Goal: Check status: Check status

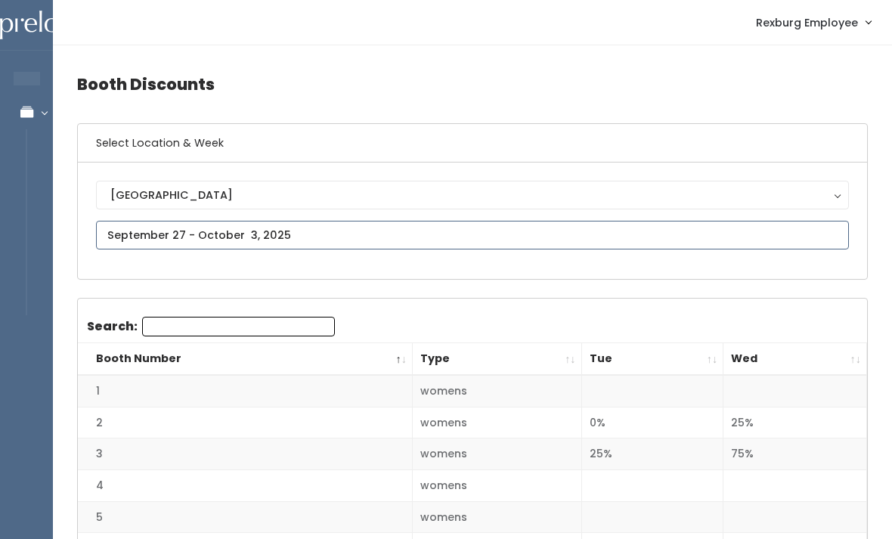
click at [402, 237] on input "text" at bounding box center [472, 235] width 753 height 29
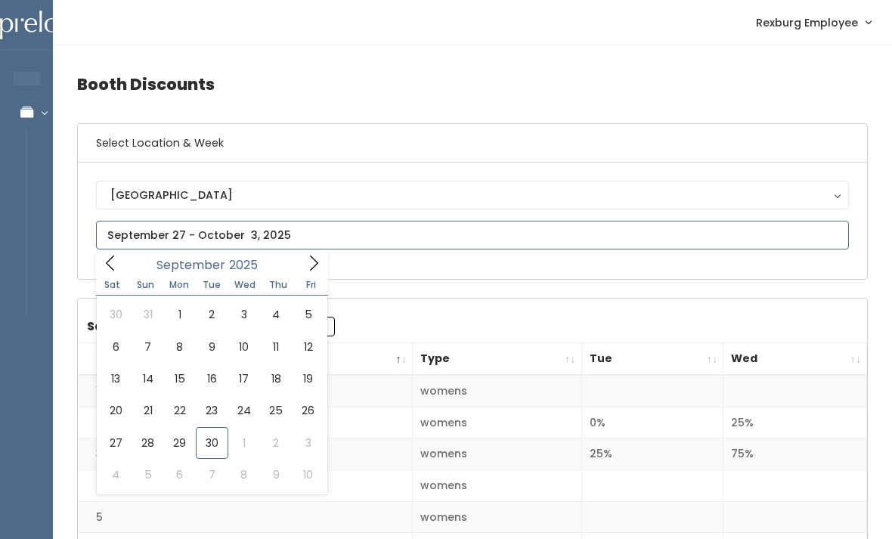
type input "September 27 to October 3"
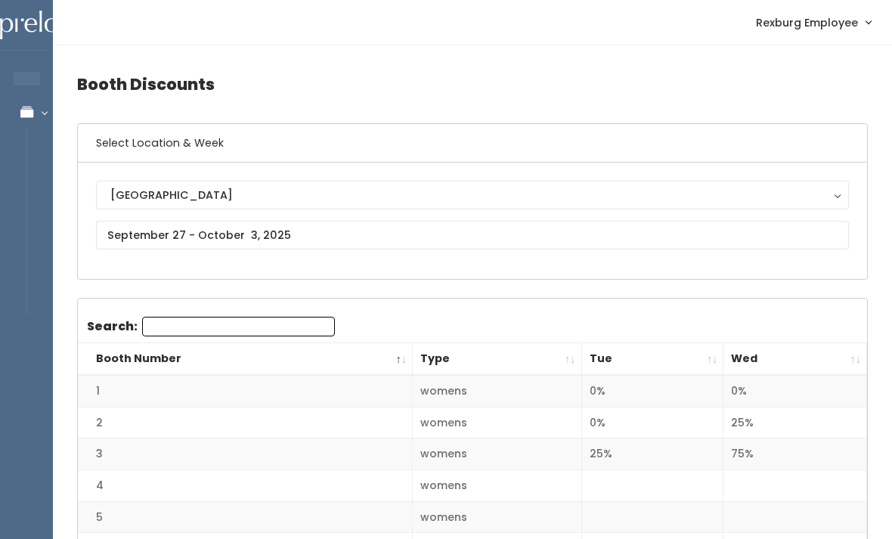
click at [849, 355] on th "Wed" at bounding box center [796, 359] width 144 height 33
click at [853, 359] on th "Wed" at bounding box center [796, 359] width 144 height 33
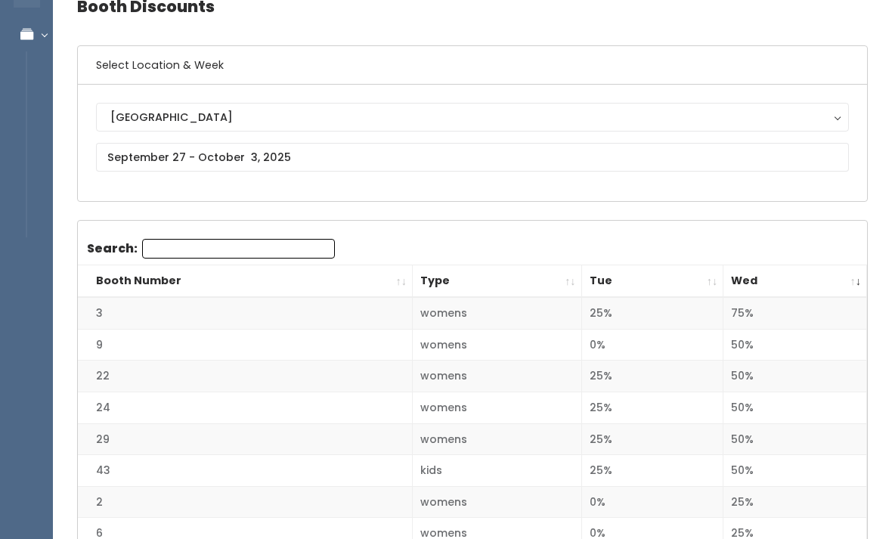
scroll to position [72, 0]
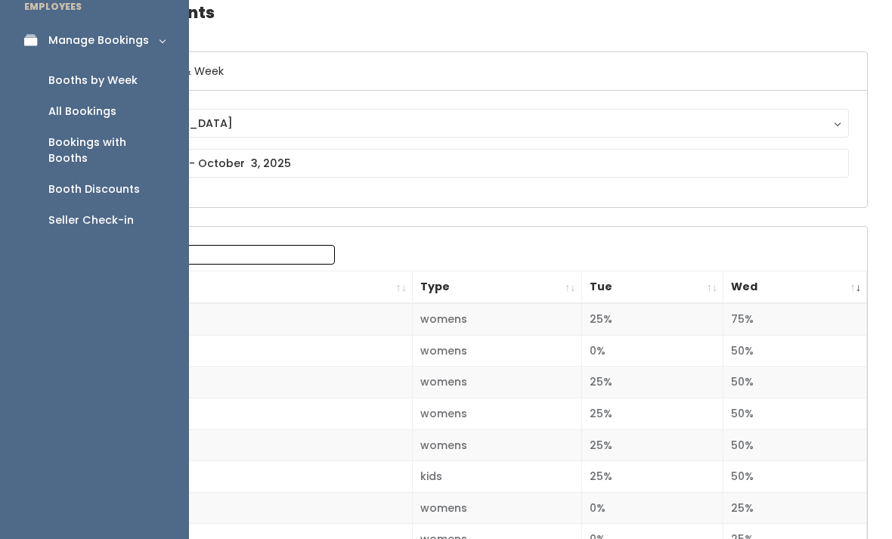
click at [76, 73] on div "Booths by Week" at bounding box center [92, 81] width 89 height 16
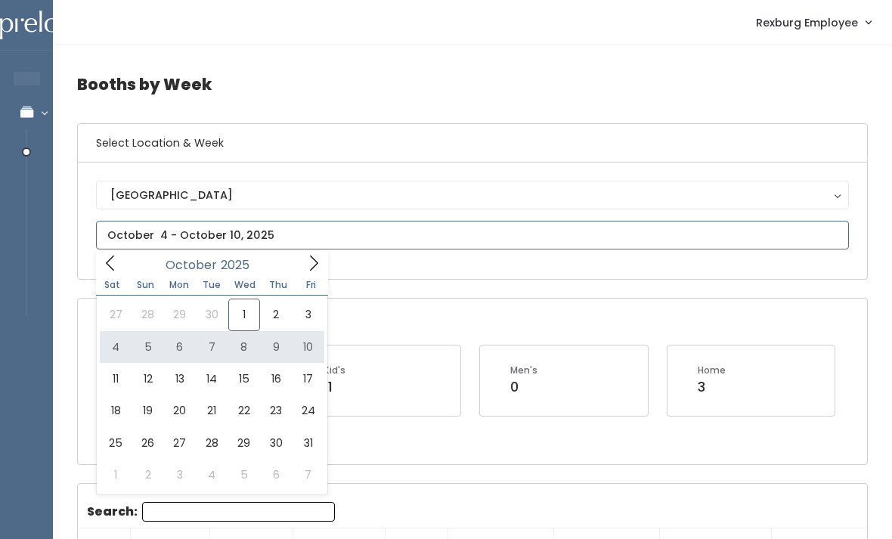
type input "[DATE] to [DATE]"
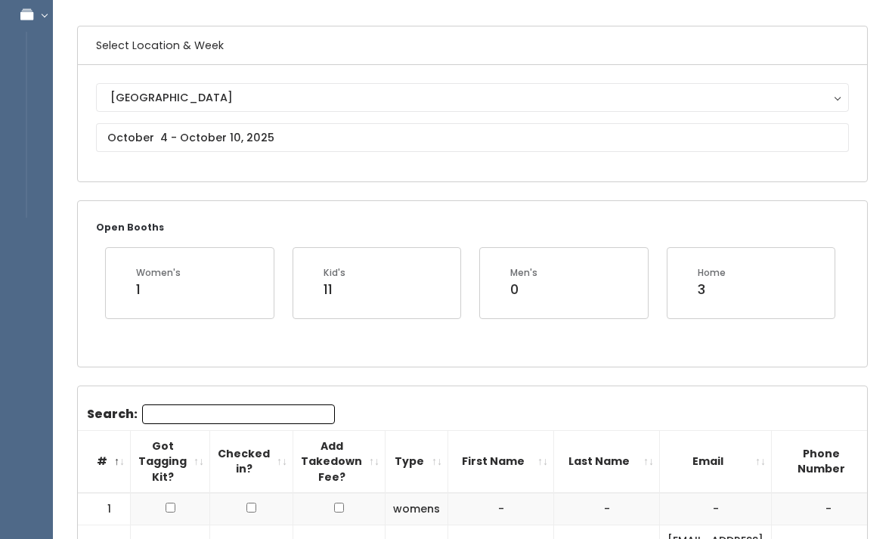
scroll to position [75, 0]
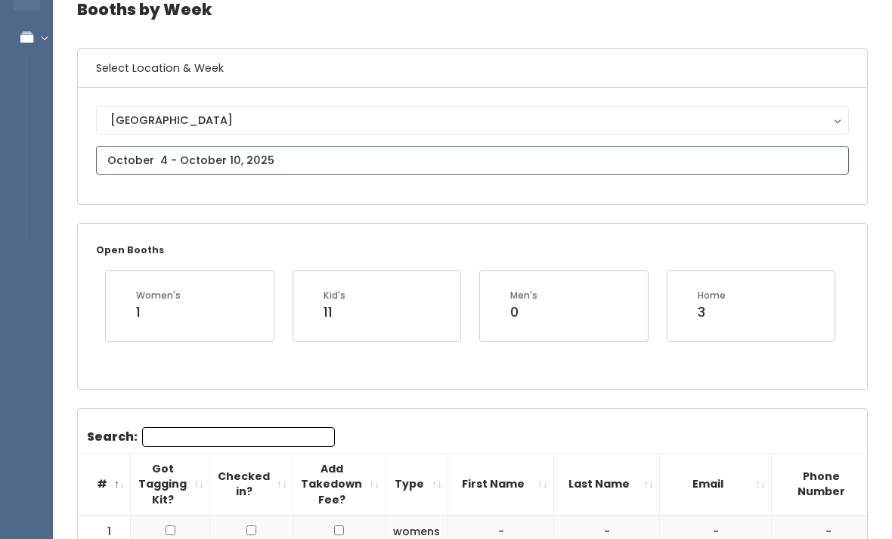
click at [264, 160] on input "text" at bounding box center [472, 160] width 753 height 29
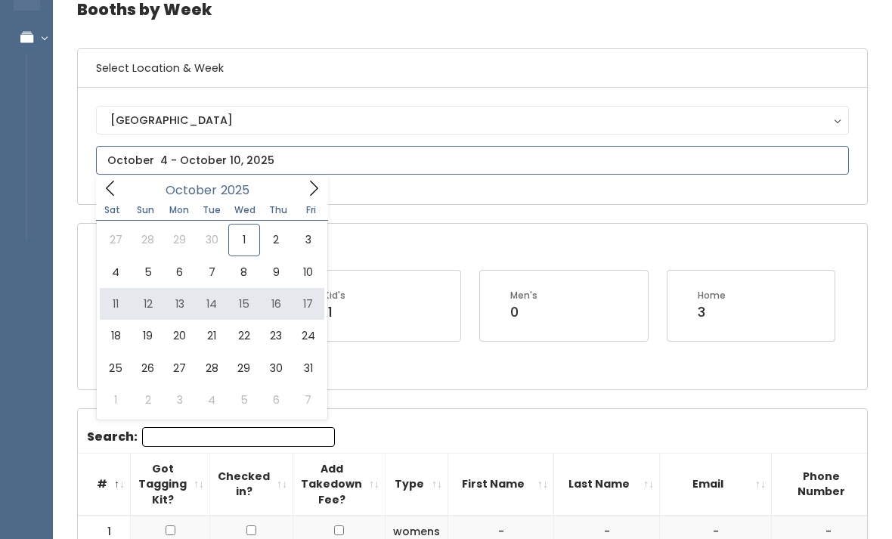
type input "October 11 to October 17"
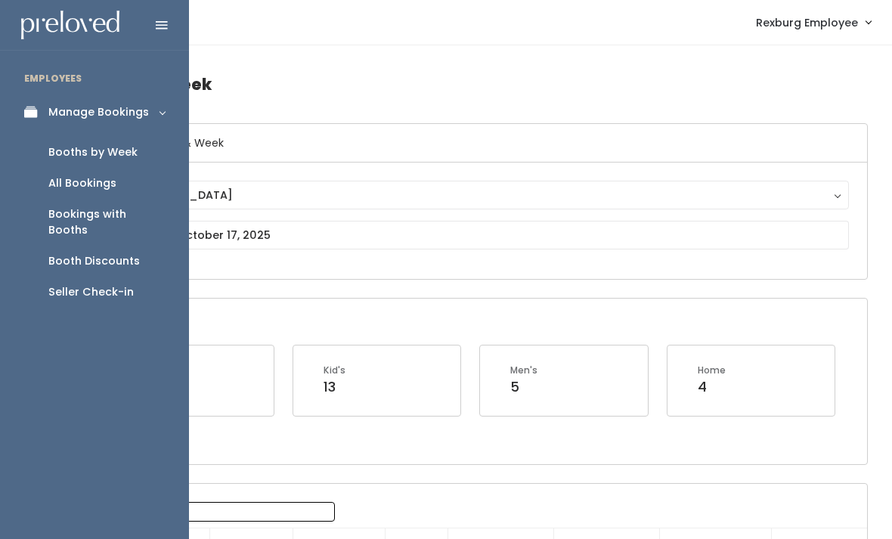
click at [82, 253] on div "Booth Discounts" at bounding box center [94, 261] width 92 height 16
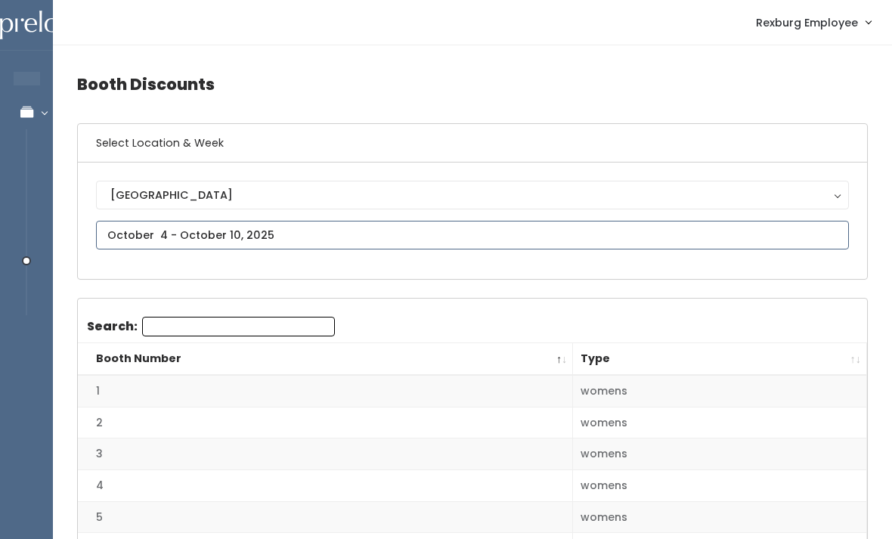
click at [310, 228] on input "text" at bounding box center [472, 235] width 753 height 29
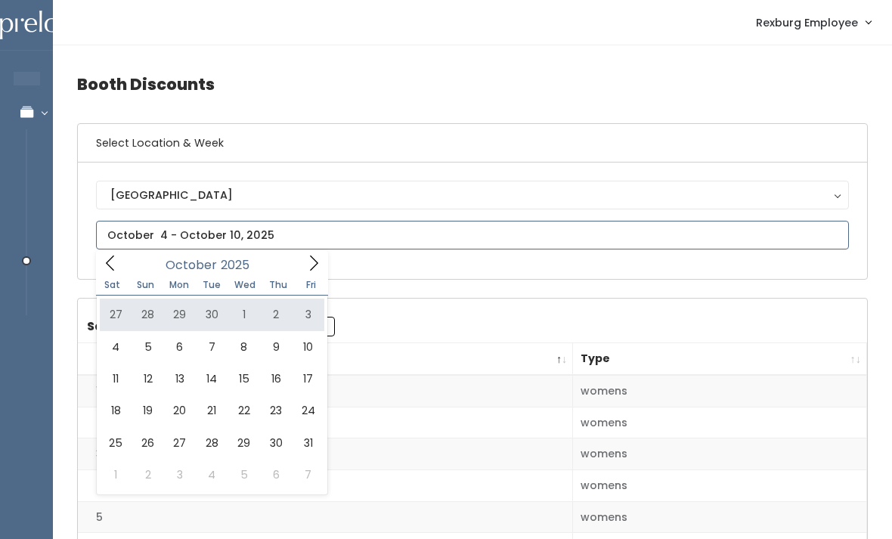
type input "[DATE] to [DATE]"
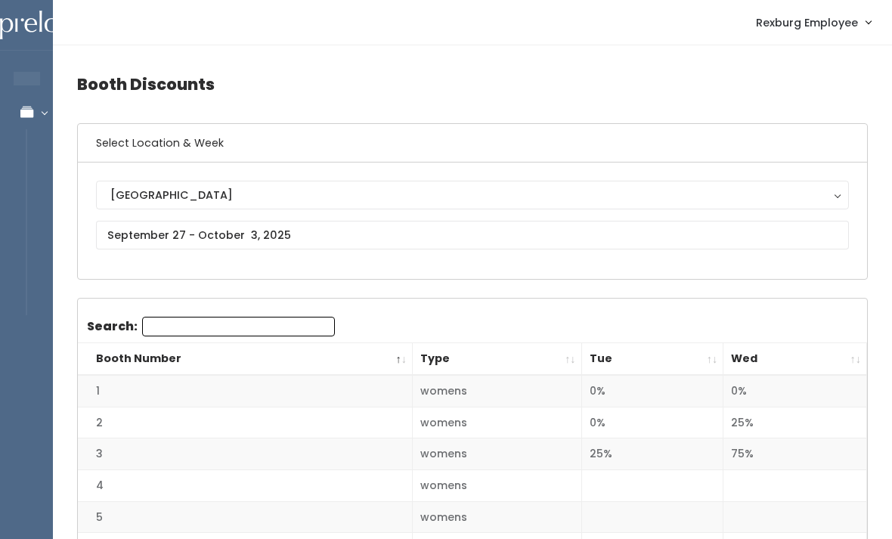
click at [852, 356] on th "Wed" at bounding box center [796, 359] width 144 height 33
click at [858, 349] on th "Wed" at bounding box center [796, 359] width 144 height 33
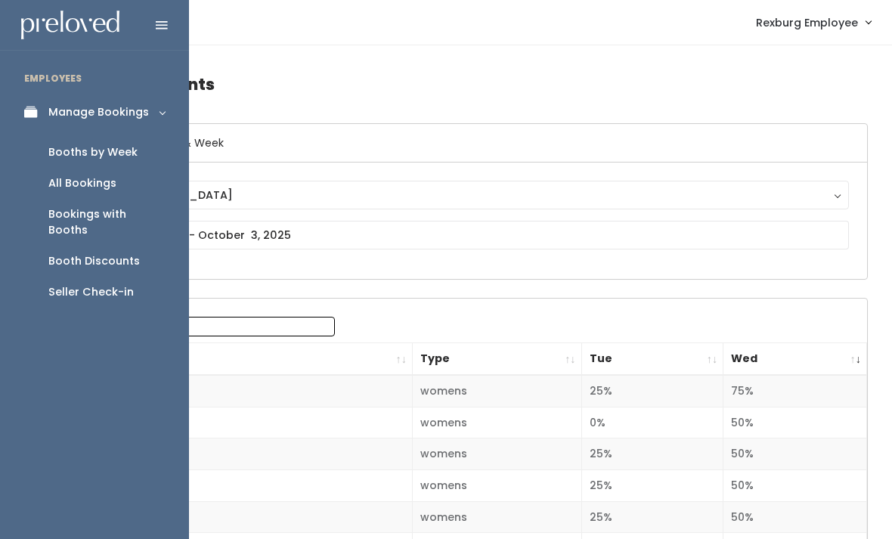
click at [116, 161] on link "Booths by Week" at bounding box center [94, 152] width 189 height 31
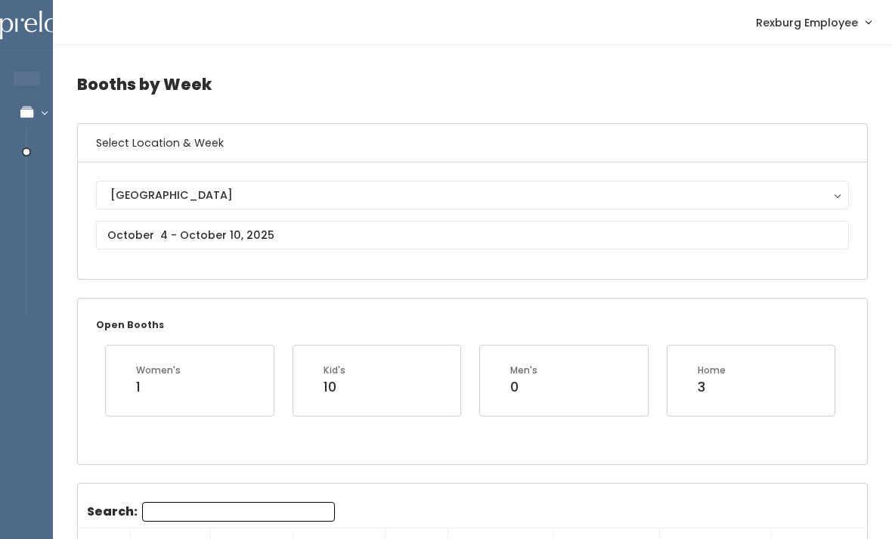
click at [338, 198] on div "[GEOGRAPHIC_DATA]" at bounding box center [472, 195] width 725 height 17
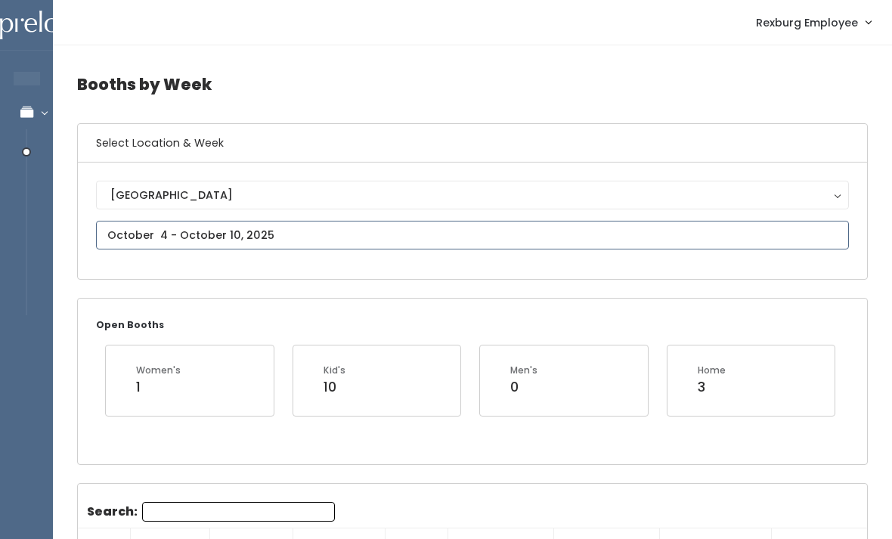
click at [386, 242] on input "text" at bounding box center [472, 235] width 753 height 29
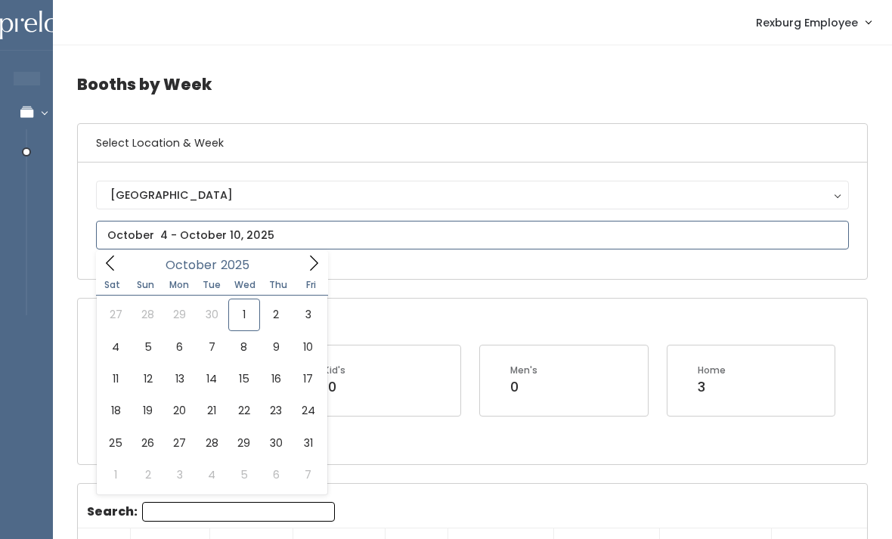
type input "[DATE] to [DATE]"
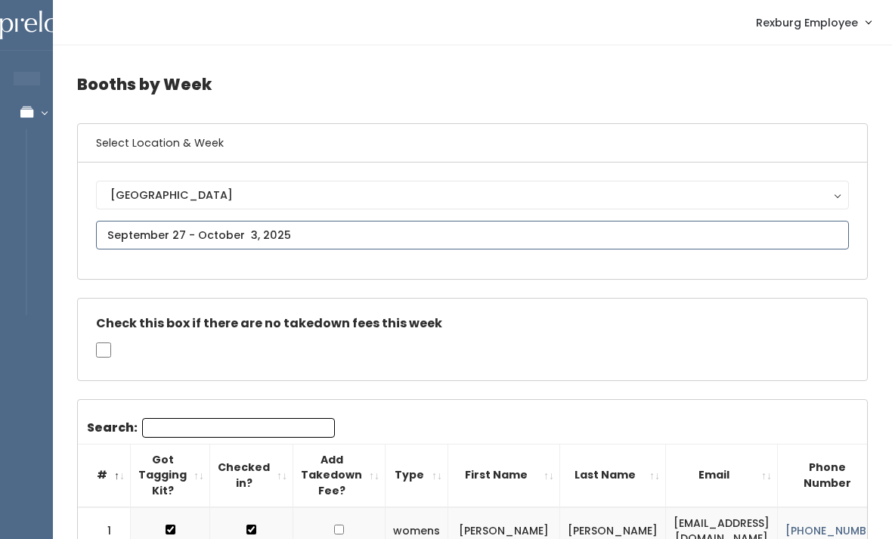
click at [495, 232] on input "text" at bounding box center [472, 235] width 753 height 29
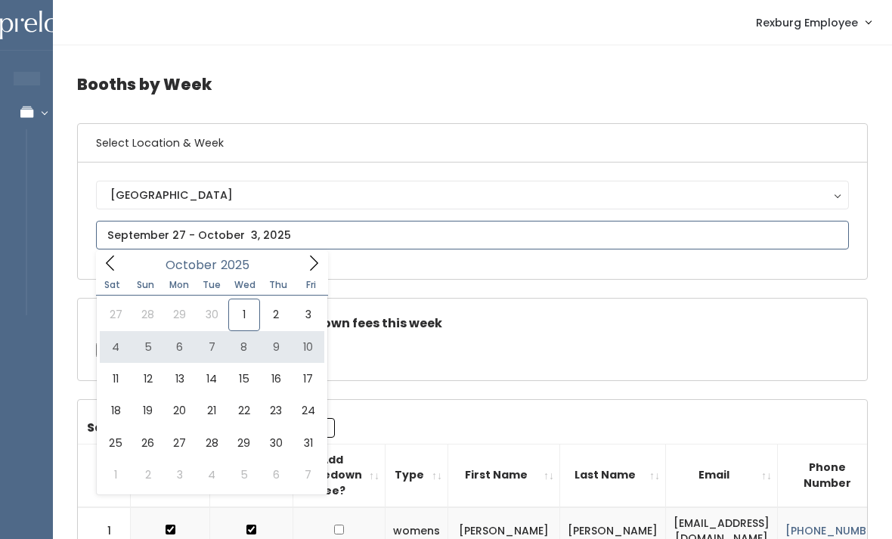
type input "October 4 to October 10"
